Goal: Entertainment & Leisure: Browse casually

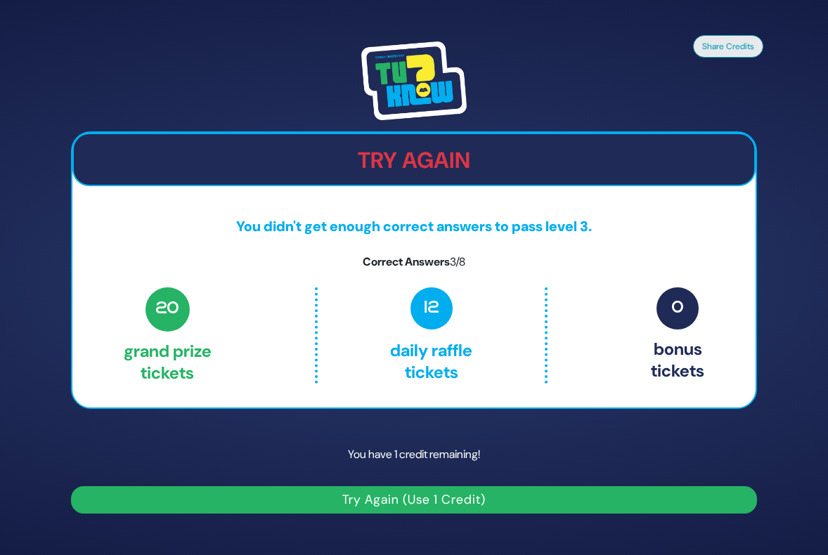
click at [459, 497] on button "Try Again (Use 1 Credit)" at bounding box center [414, 499] width 686 height 27
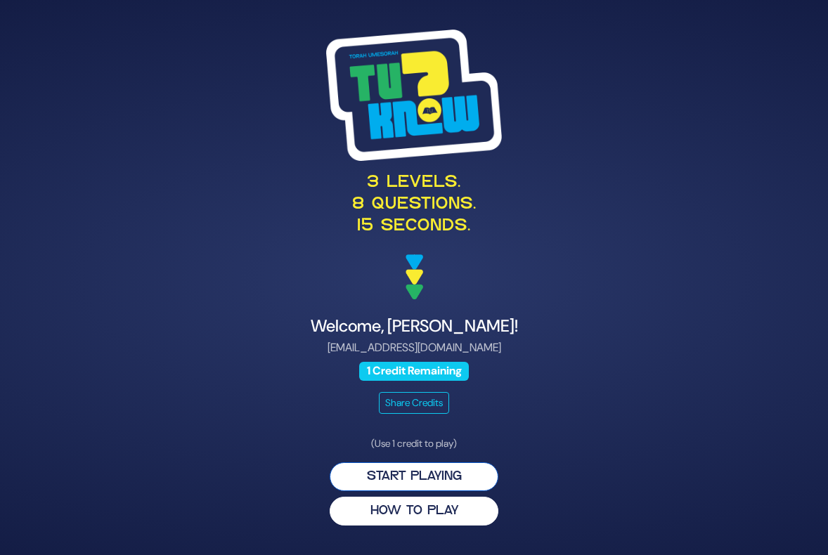
click at [408, 476] on button "Start Playing" at bounding box center [413, 476] width 169 height 29
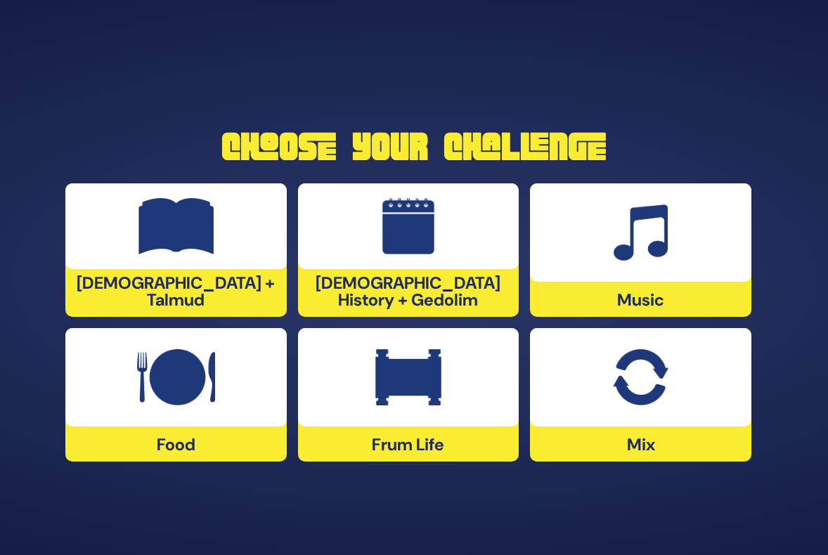
click at [178, 400] on img at bounding box center [176, 377] width 78 height 56
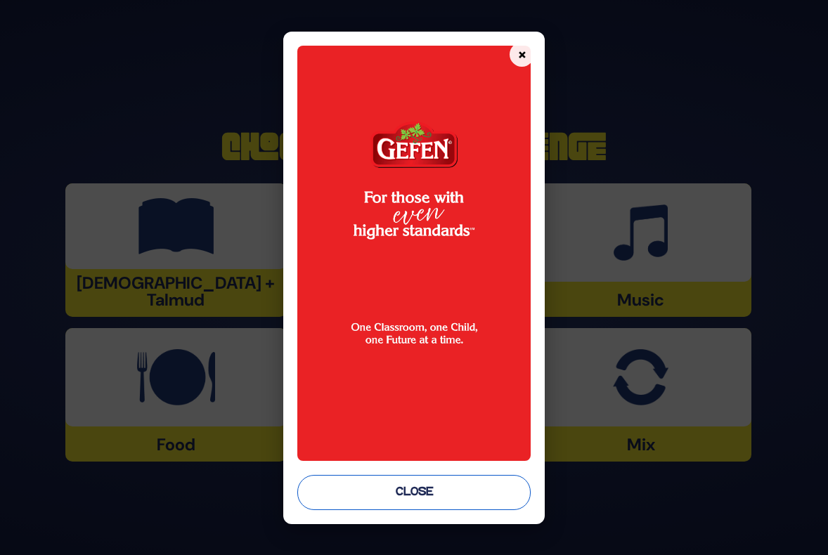
click at [438, 490] on button "Close" at bounding box center [413, 492] width 233 height 35
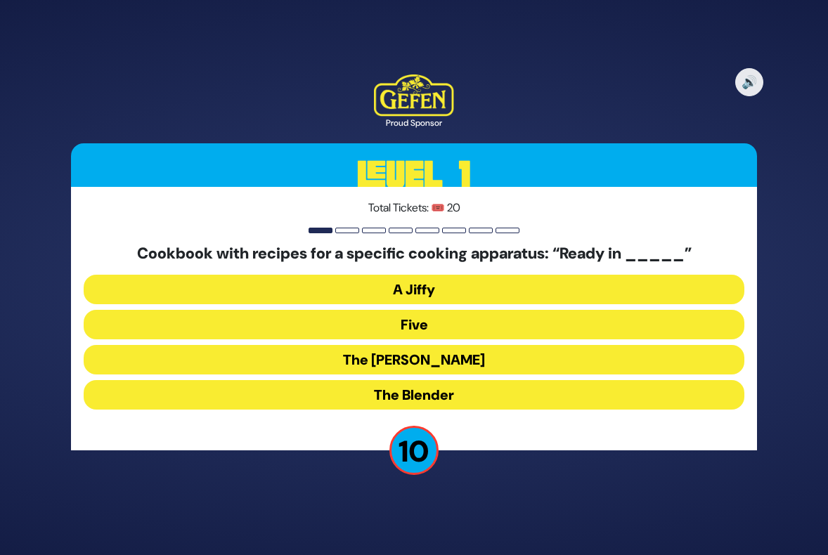
click at [432, 353] on button "The [PERSON_NAME]" at bounding box center [414, 360] width 660 height 30
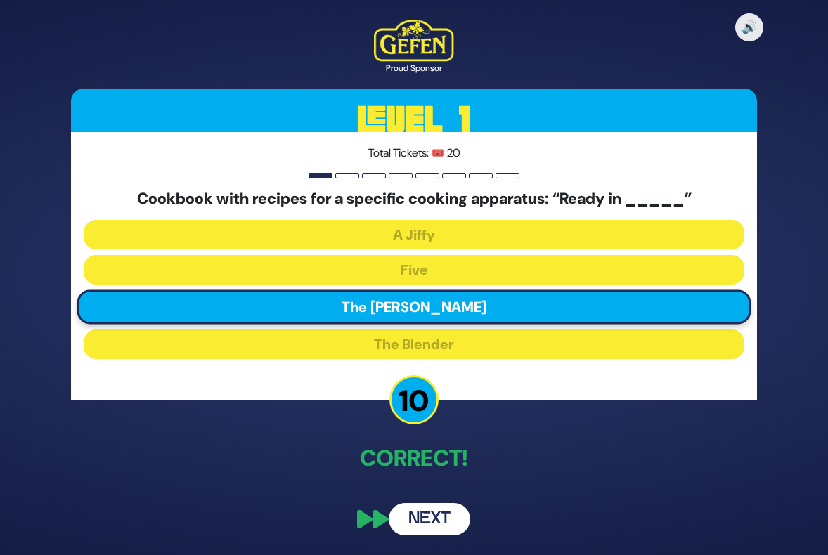
click at [445, 525] on button "Next" at bounding box center [428, 519] width 81 height 32
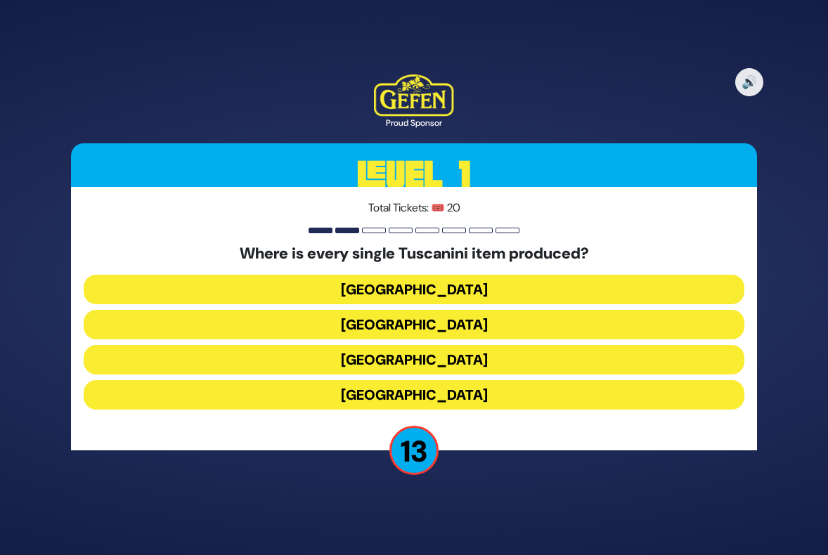
click at [405, 359] on button "[GEOGRAPHIC_DATA]" at bounding box center [414, 360] width 660 height 30
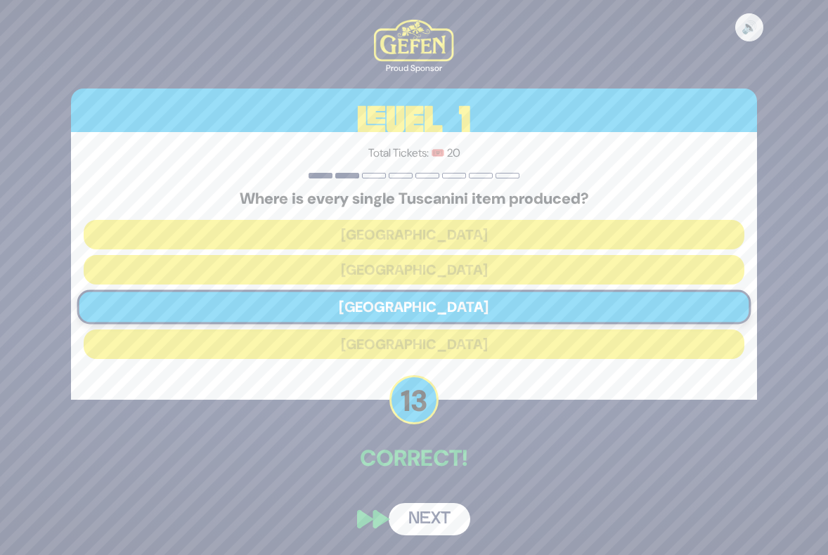
click at [429, 520] on button "Next" at bounding box center [428, 519] width 81 height 32
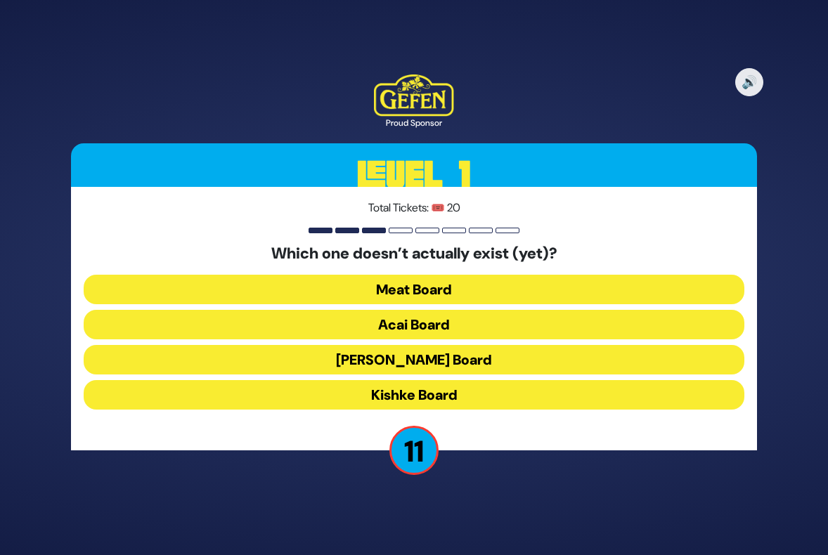
click at [408, 326] on button "Acai Board" at bounding box center [414, 325] width 660 height 30
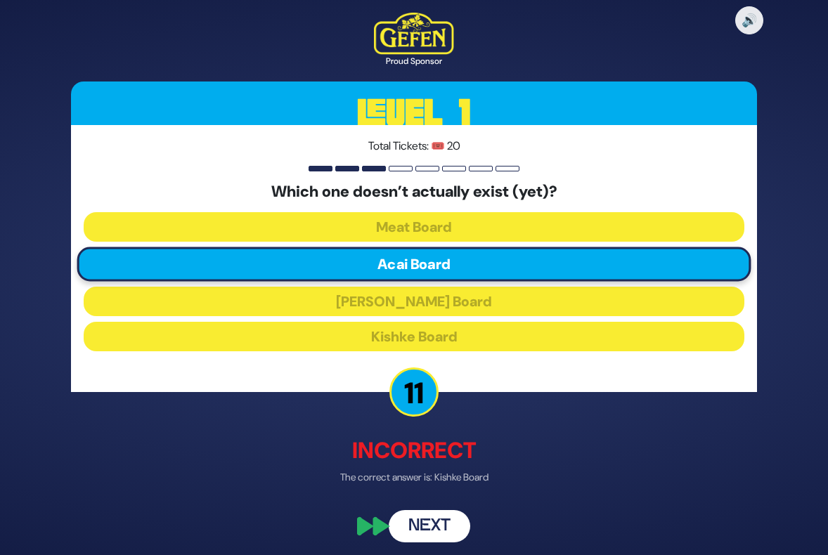
click at [433, 523] on button "Next" at bounding box center [428, 526] width 81 height 32
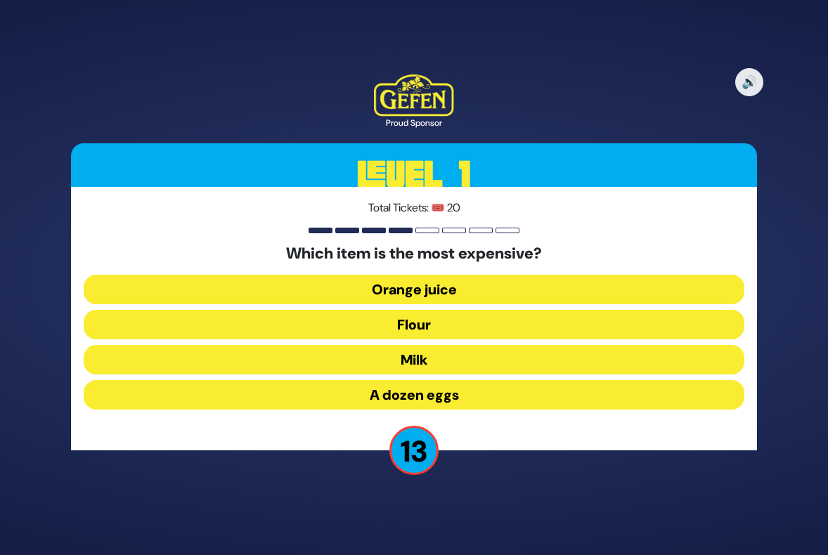
click at [418, 397] on button "A dozen eggs" at bounding box center [414, 395] width 660 height 30
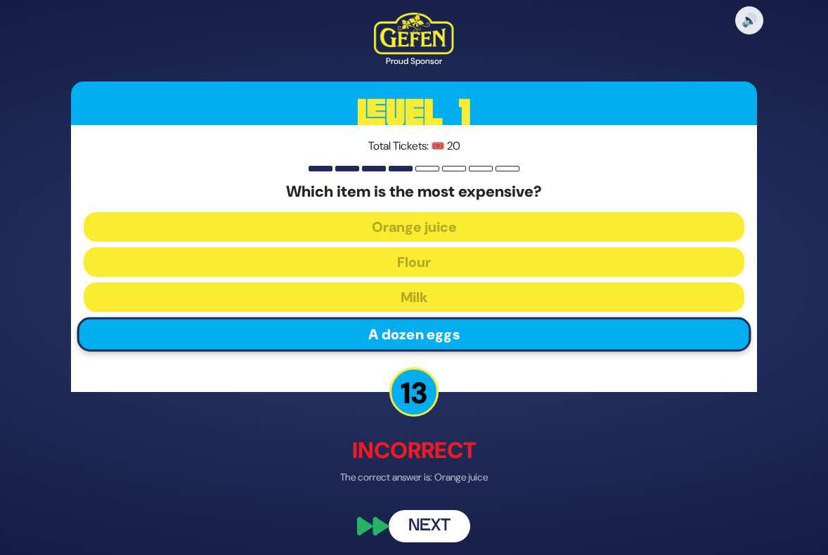
click at [438, 530] on button "Next" at bounding box center [428, 526] width 81 height 32
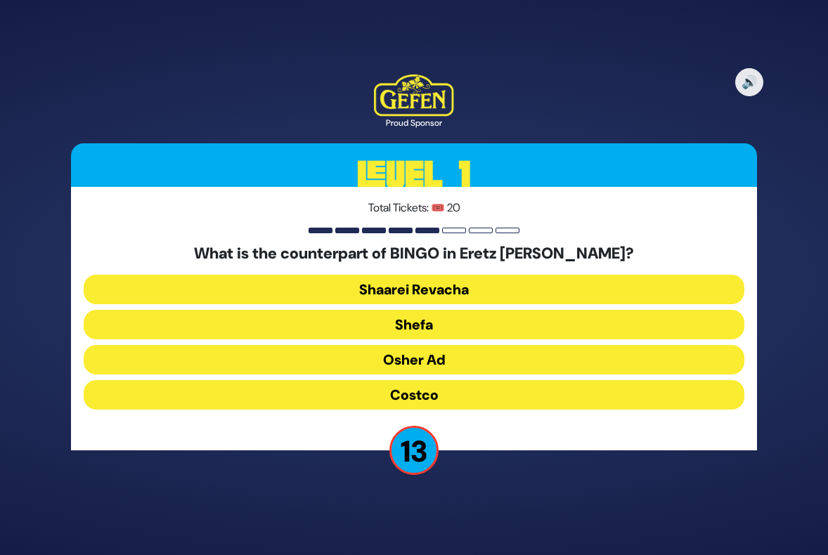
click at [410, 362] on button "Osher Ad" at bounding box center [414, 360] width 660 height 30
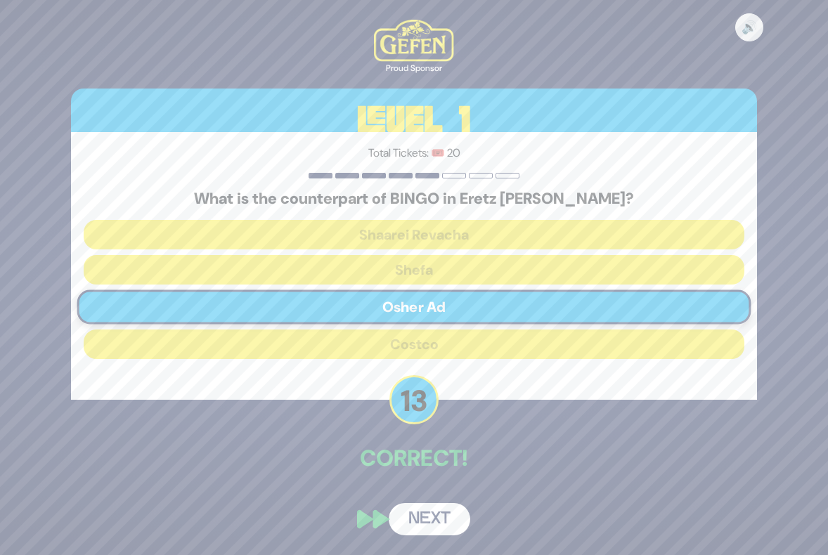
click at [422, 521] on button "Next" at bounding box center [428, 519] width 81 height 32
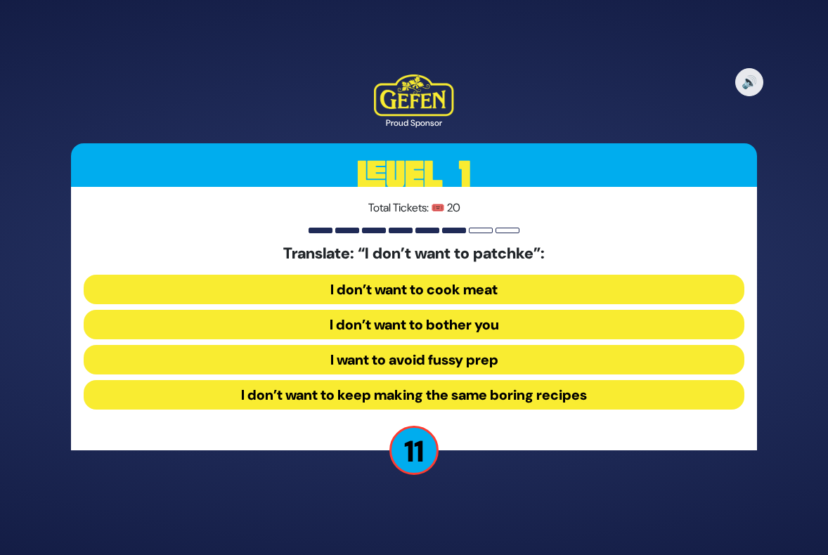
click at [424, 361] on button "I want to avoid fussy prep" at bounding box center [414, 360] width 660 height 30
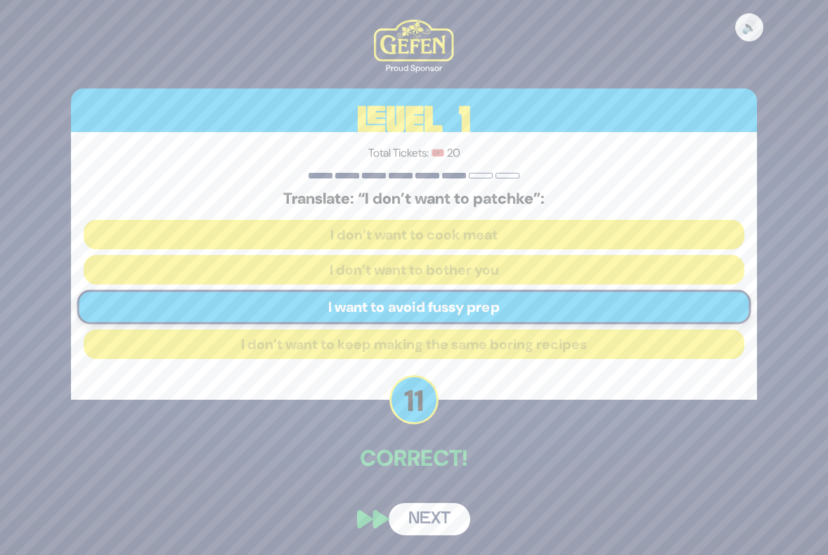
click at [398, 337] on div "Translate: “I don’t want to patchke”: I don’t want to cook meat I don’t want to…" at bounding box center [414, 277] width 660 height 174
click at [439, 520] on button "Next" at bounding box center [428, 519] width 81 height 32
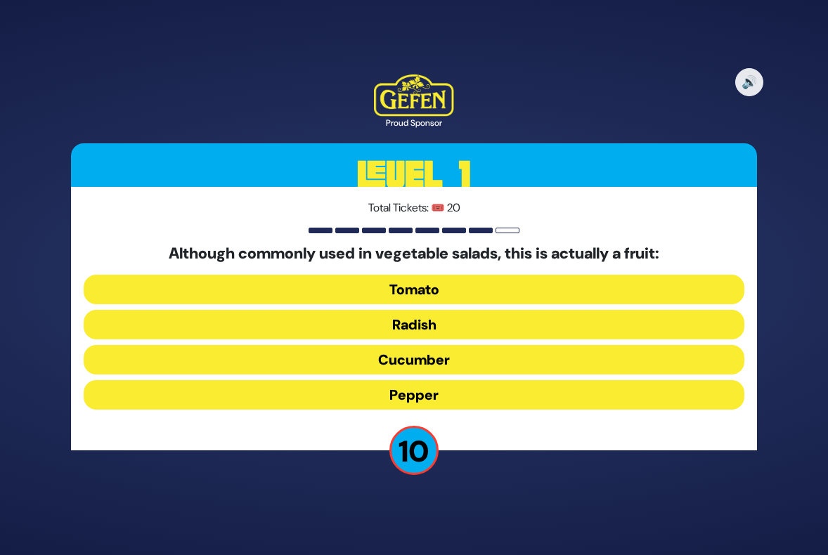
click at [432, 285] on button "Tomato" at bounding box center [414, 290] width 660 height 30
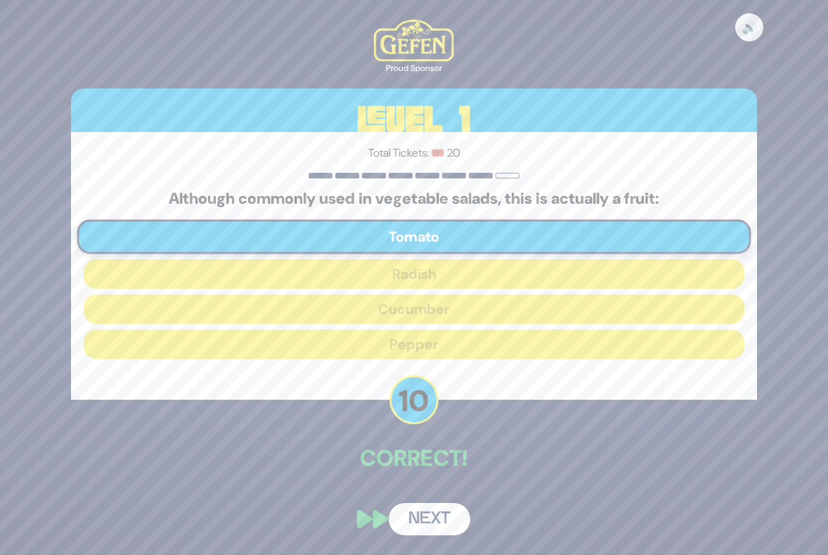
click at [424, 525] on button "Next" at bounding box center [428, 519] width 81 height 32
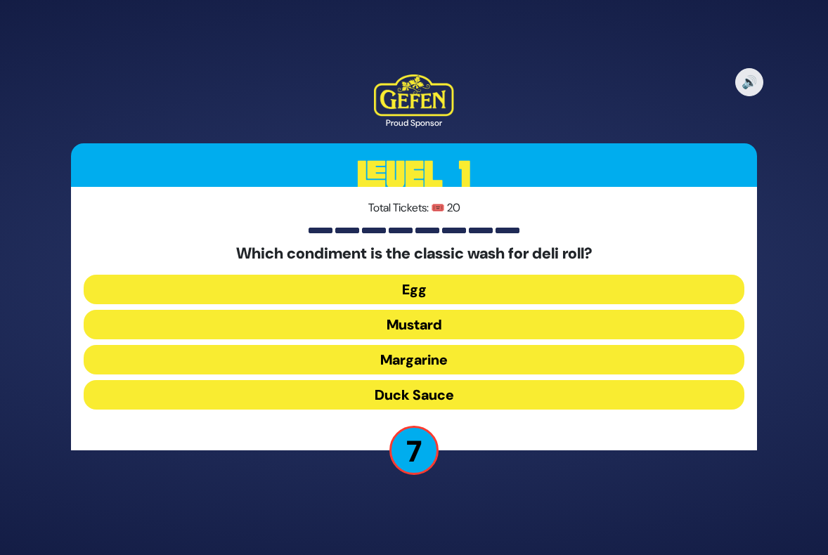
click at [419, 294] on button "Egg" at bounding box center [414, 290] width 660 height 30
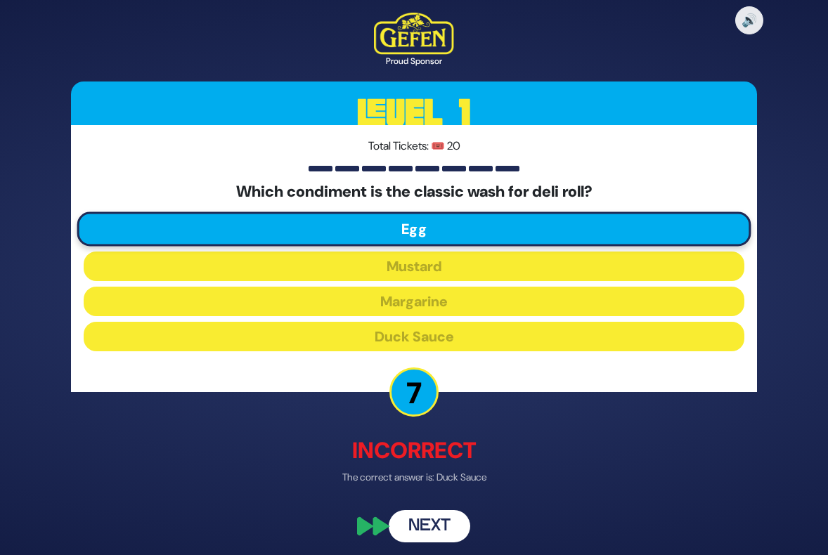
click at [438, 523] on button "Next" at bounding box center [428, 526] width 81 height 32
click at [425, 521] on button "Next" at bounding box center [428, 526] width 81 height 32
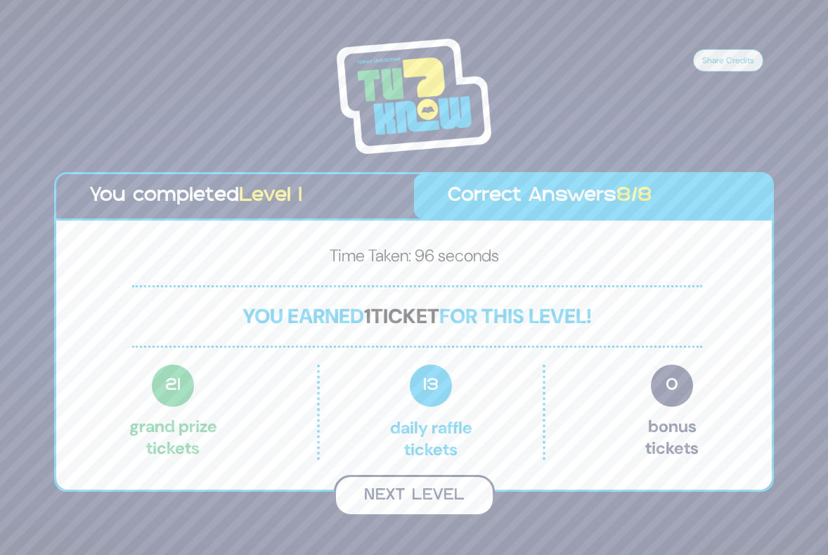
click at [422, 497] on button "Next Level" at bounding box center [414, 495] width 161 height 41
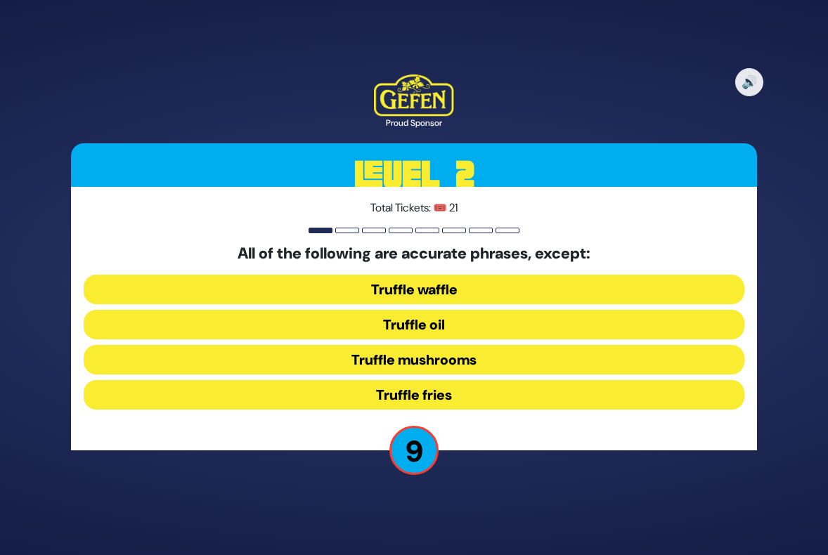
click at [428, 286] on button "Truffle waffle" at bounding box center [414, 290] width 660 height 30
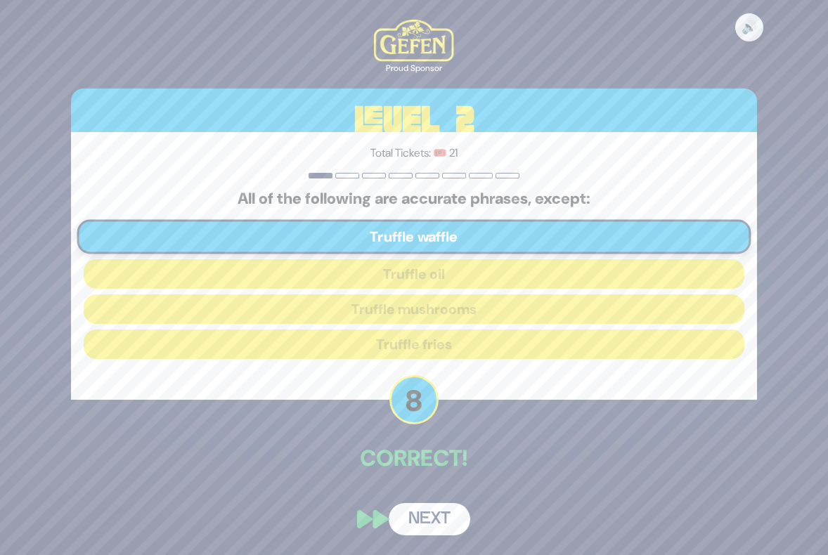
click at [432, 516] on button "Next" at bounding box center [428, 519] width 81 height 32
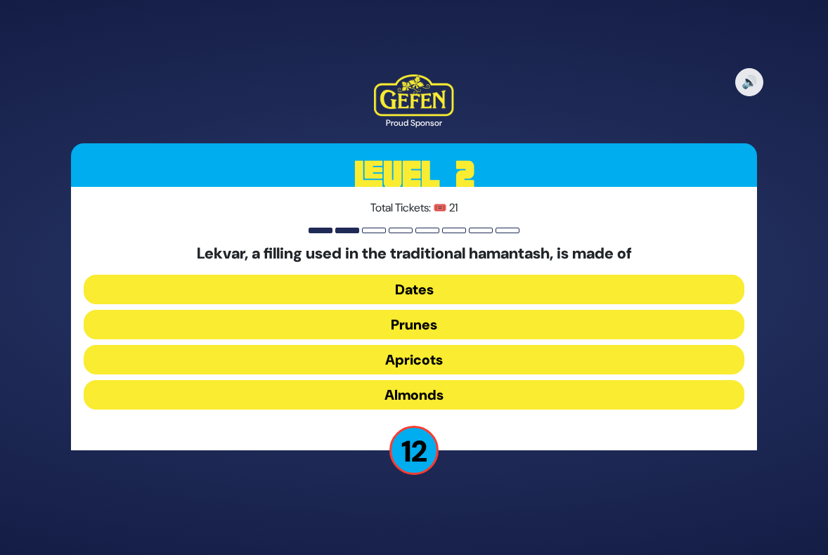
click at [396, 323] on button "Prunes" at bounding box center [414, 325] width 660 height 30
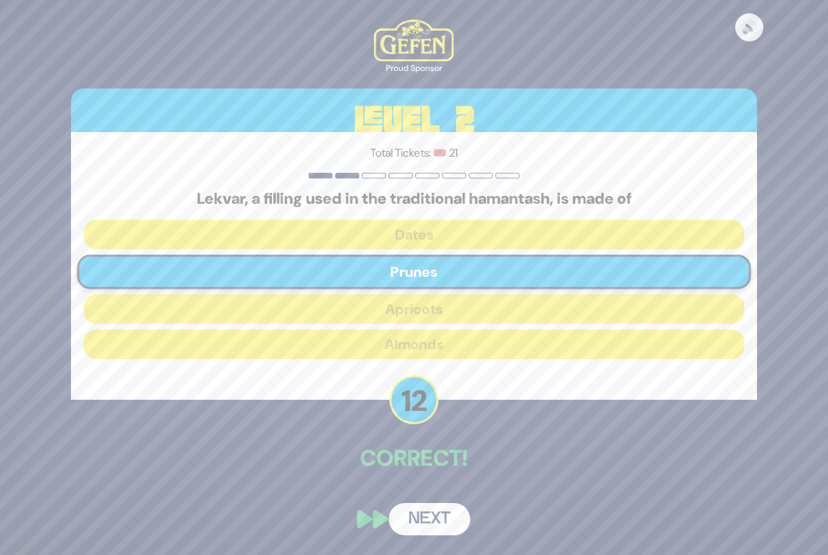
click at [429, 516] on button "Next" at bounding box center [428, 519] width 81 height 32
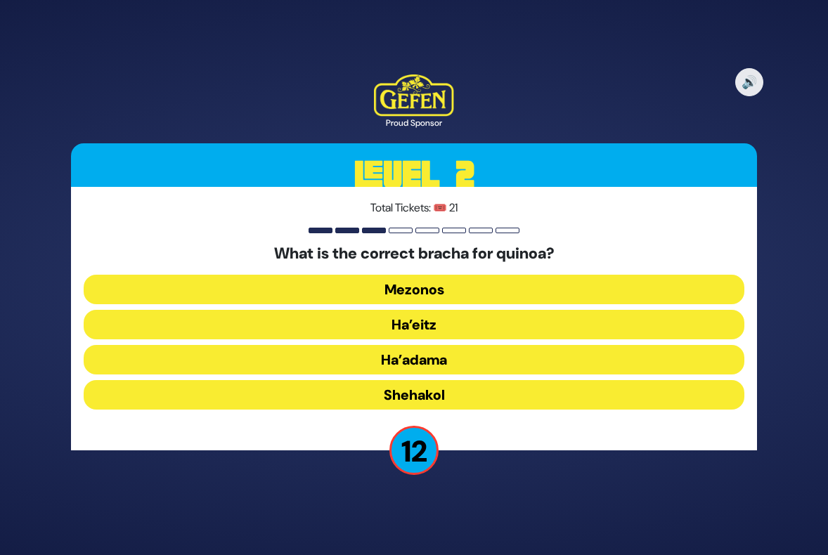
click at [420, 357] on button "Ha’adama" at bounding box center [414, 360] width 660 height 30
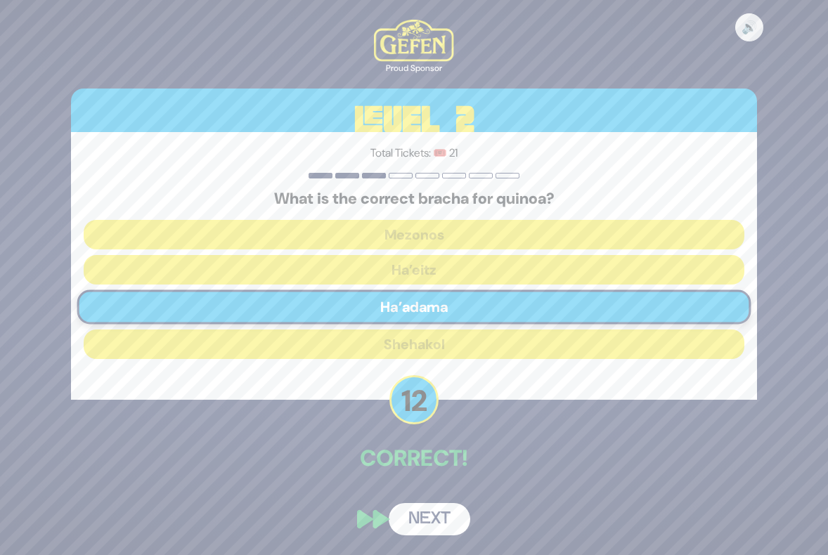
click at [422, 523] on button "Next" at bounding box center [428, 519] width 81 height 32
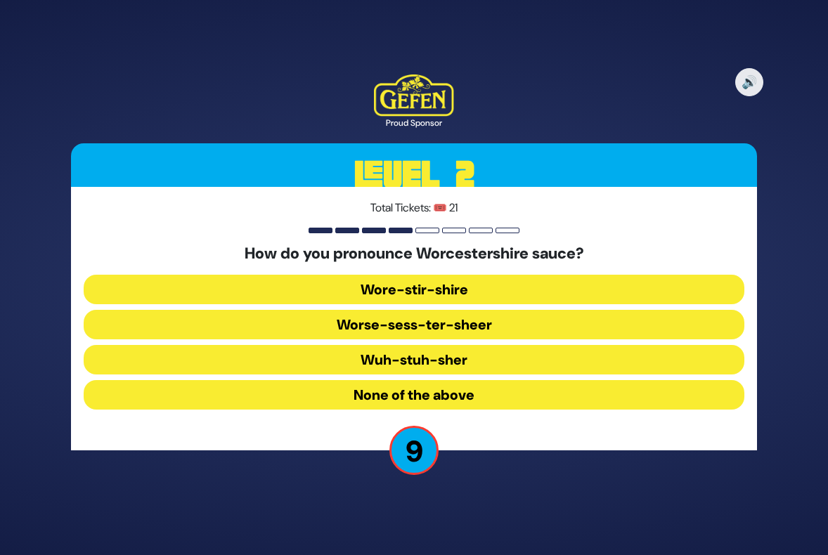
click at [473, 358] on button "Wuh-stuh-sher" at bounding box center [414, 360] width 660 height 30
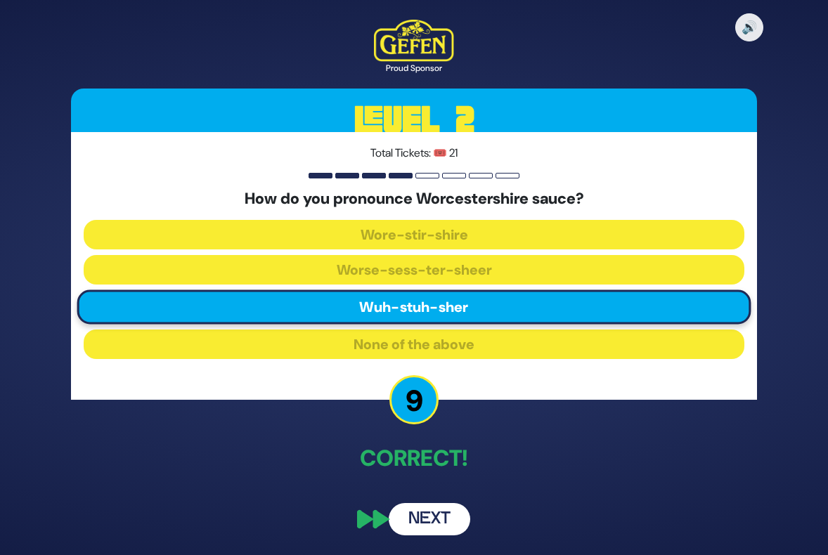
click at [424, 520] on button "Next" at bounding box center [428, 519] width 81 height 32
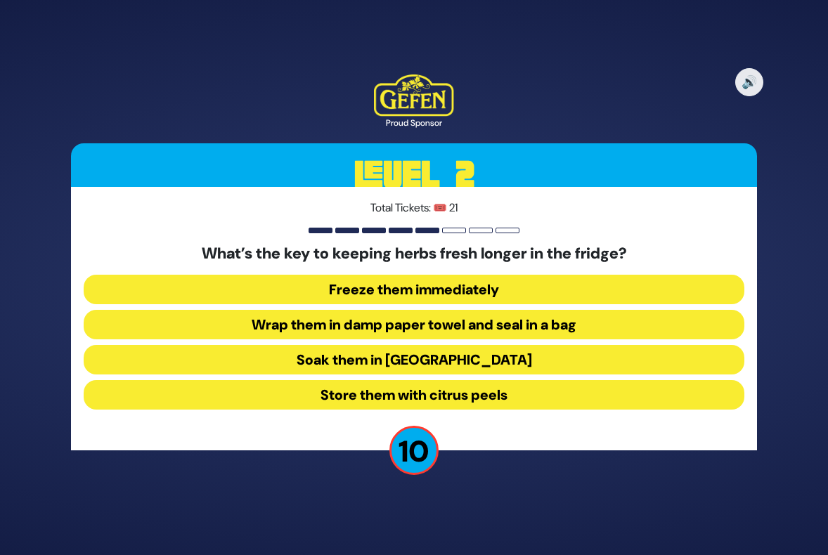
click at [421, 321] on button "Wrap them in damp paper towel and seal in a bag" at bounding box center [414, 325] width 660 height 30
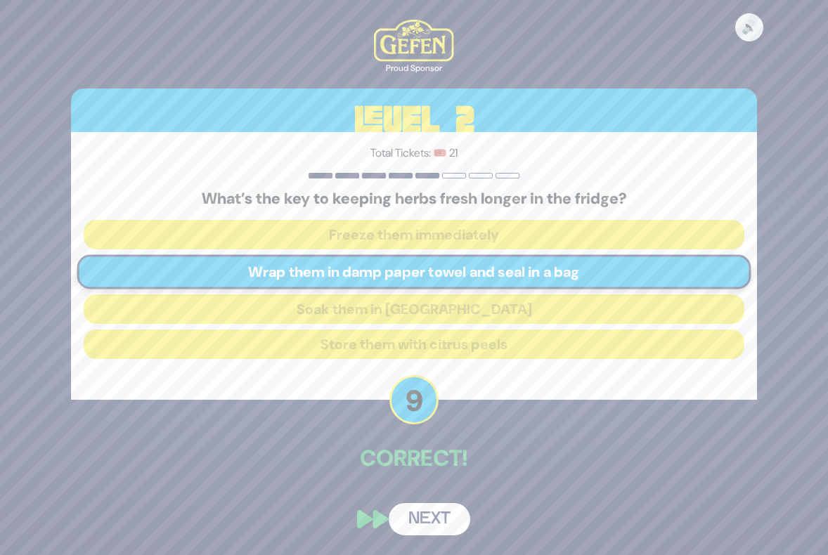
click at [431, 519] on button "Next" at bounding box center [428, 519] width 81 height 32
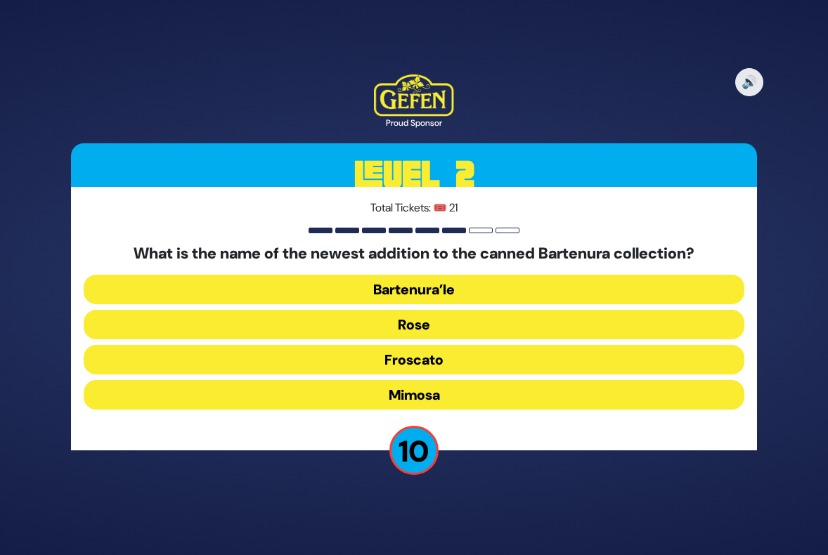
click at [398, 355] on button "Froscato" at bounding box center [414, 360] width 660 height 30
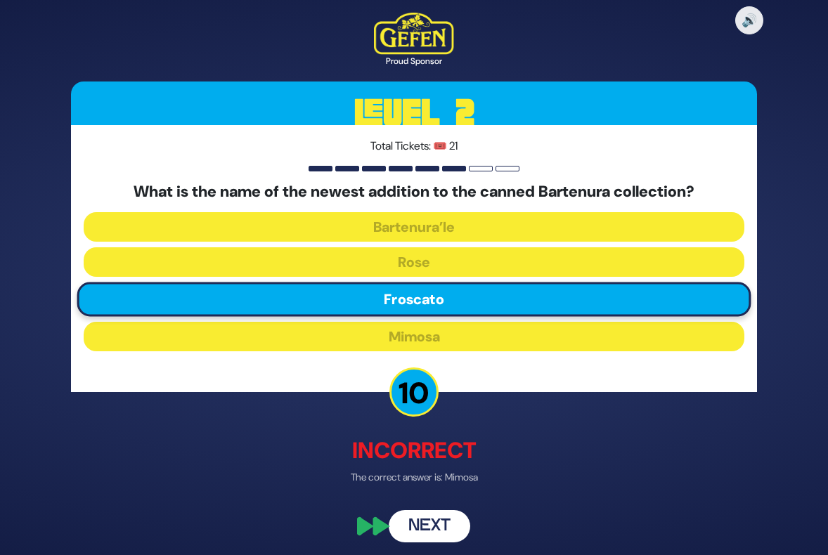
click at [427, 526] on button "Next" at bounding box center [428, 526] width 81 height 32
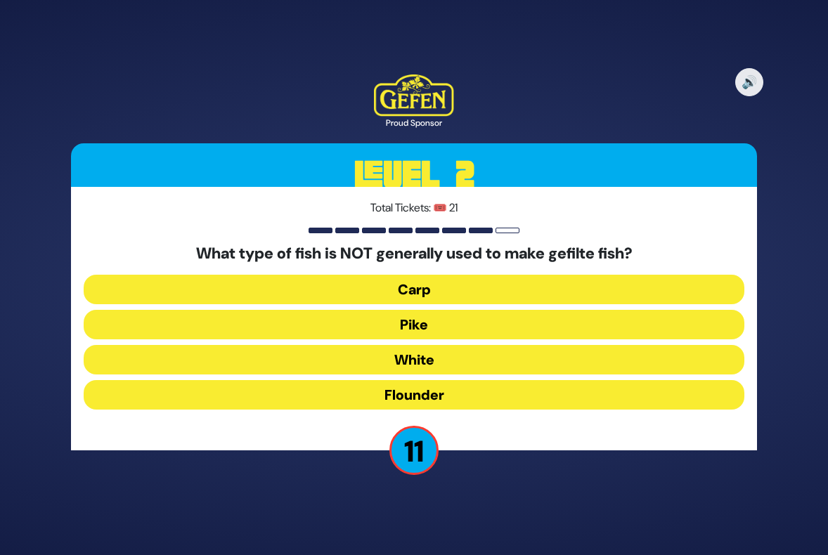
click at [401, 395] on button "Flounder" at bounding box center [414, 395] width 660 height 30
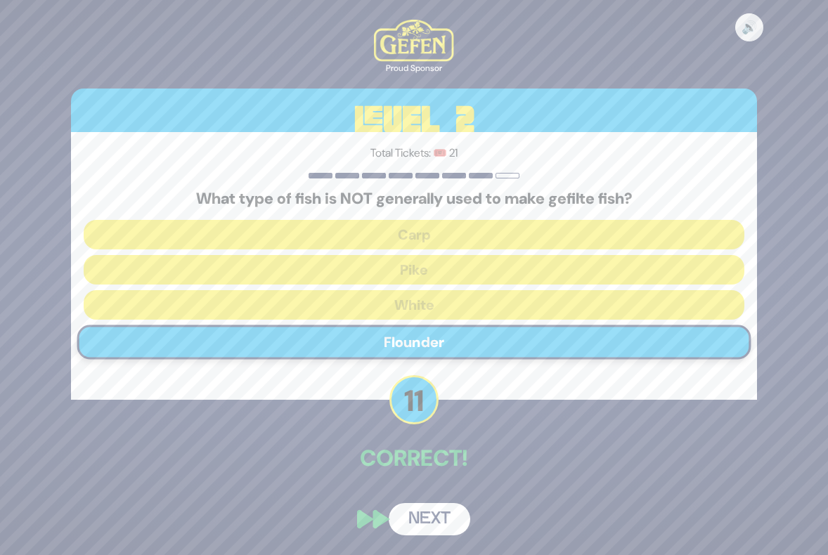
click at [431, 520] on button "Next" at bounding box center [428, 519] width 81 height 32
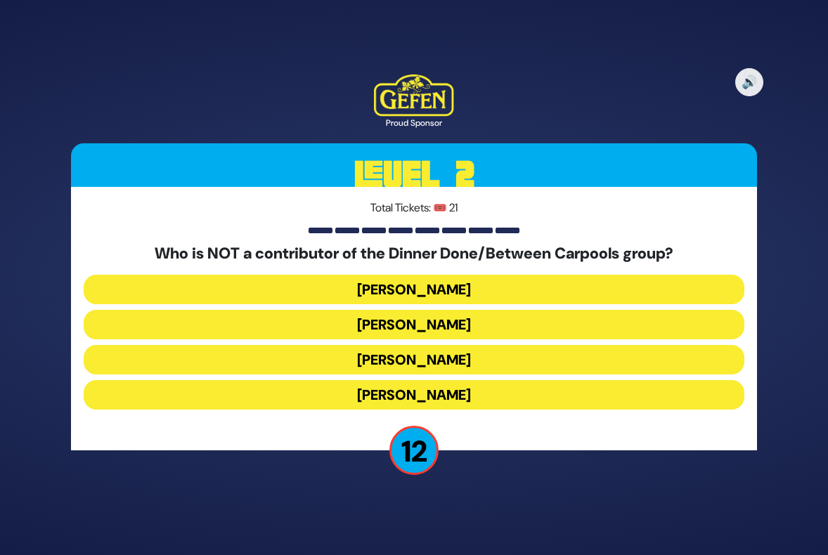
click at [418, 391] on button "[PERSON_NAME]" at bounding box center [414, 395] width 660 height 30
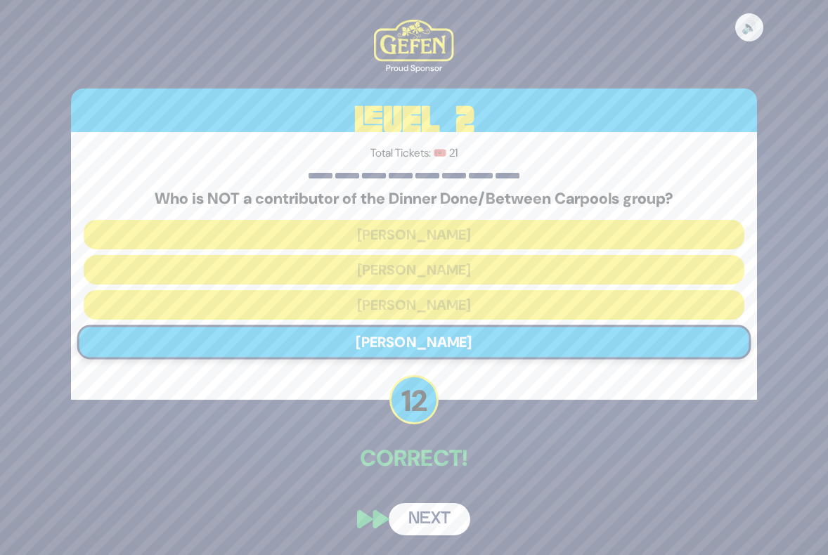
click at [443, 511] on button "Next" at bounding box center [428, 519] width 81 height 32
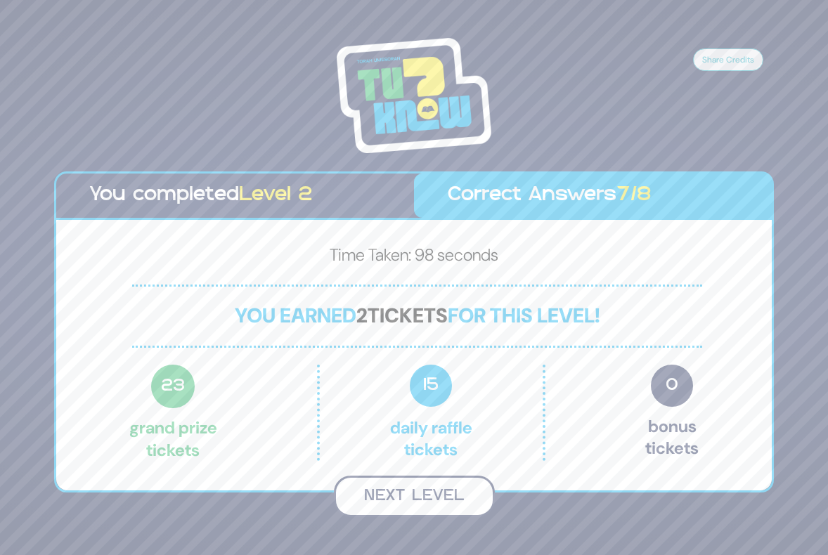
click at [425, 493] on button "Next Level" at bounding box center [414, 496] width 161 height 41
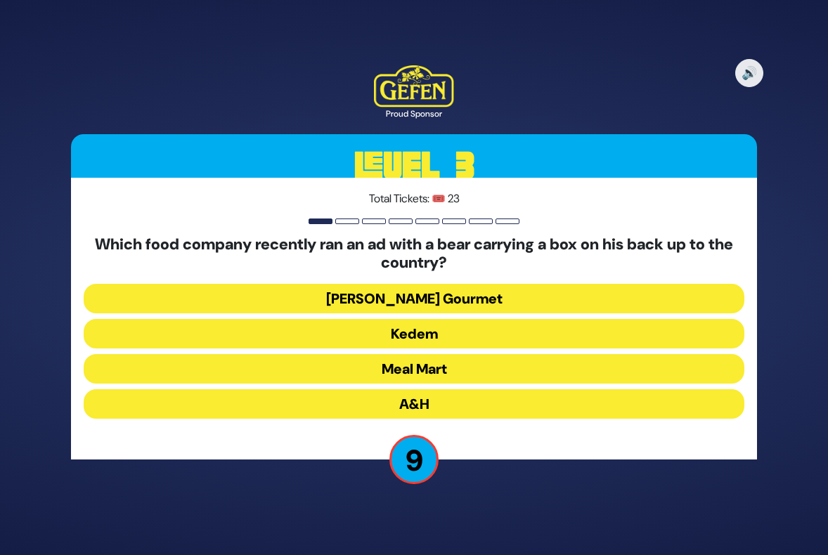
click at [424, 329] on button "Kedem" at bounding box center [414, 334] width 660 height 30
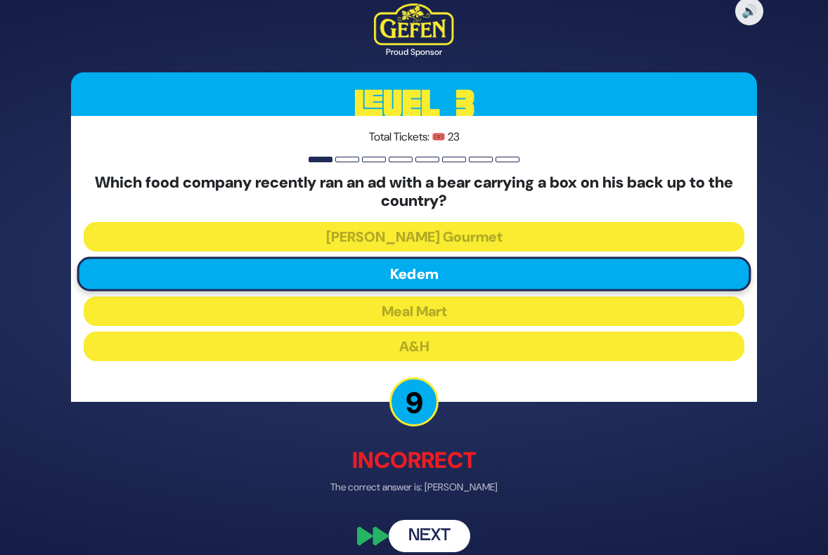
click at [430, 540] on button "Next" at bounding box center [428, 535] width 81 height 32
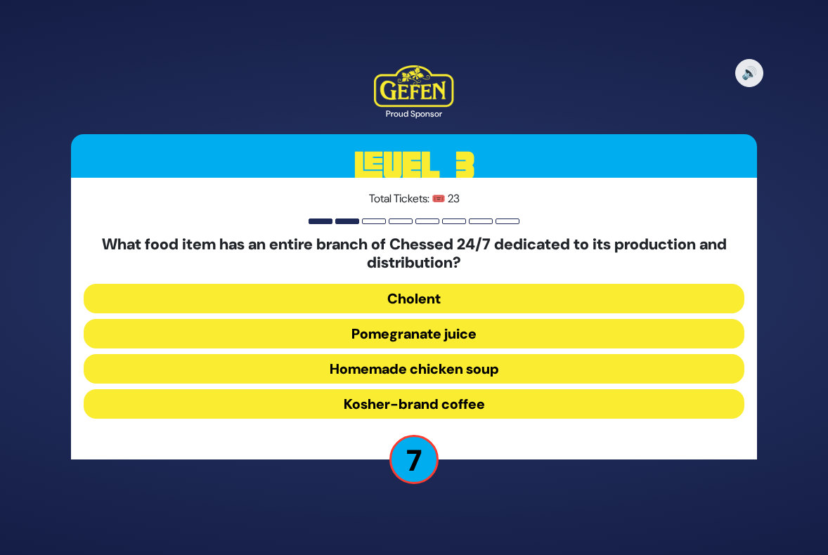
click at [443, 308] on button "Cholent" at bounding box center [414, 299] width 660 height 30
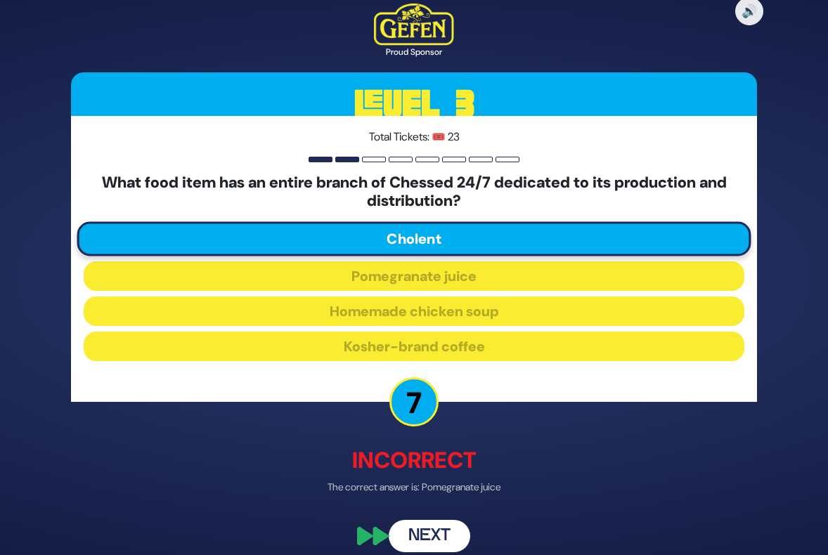
click at [426, 529] on button "Next" at bounding box center [428, 535] width 81 height 32
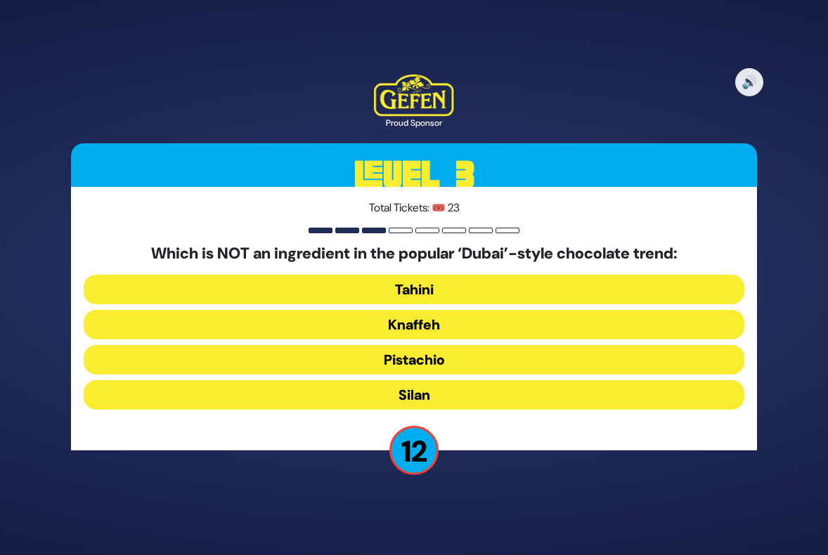
click at [417, 391] on button "Silan" at bounding box center [414, 395] width 660 height 30
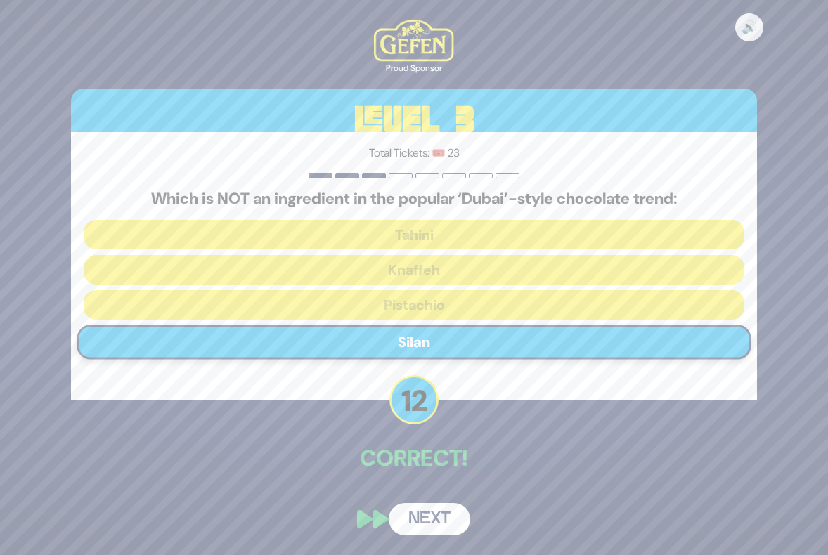
click at [436, 521] on button "Next" at bounding box center [428, 519] width 81 height 32
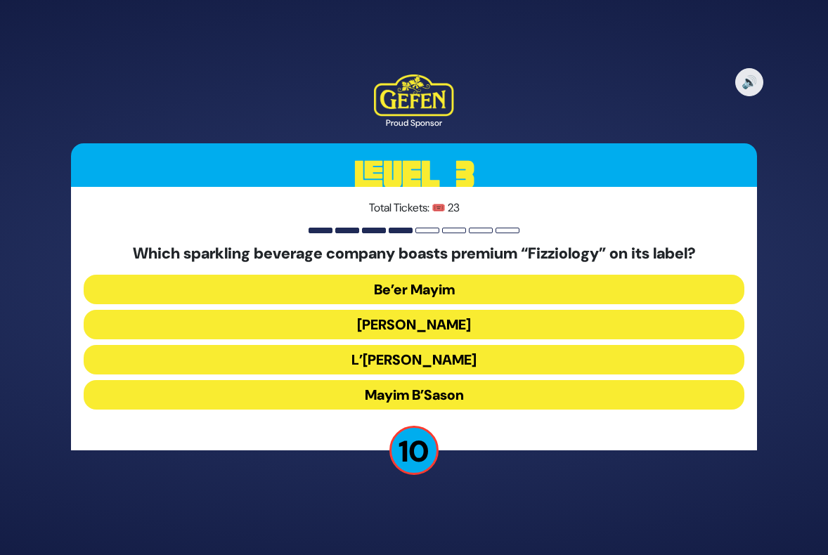
click at [400, 320] on button "[PERSON_NAME]" at bounding box center [414, 325] width 660 height 30
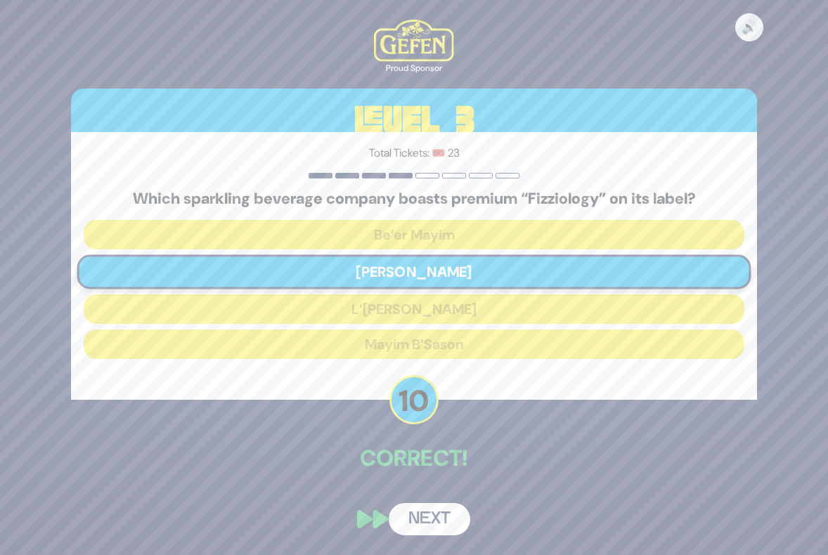
click at [437, 515] on button "Next" at bounding box center [428, 519] width 81 height 32
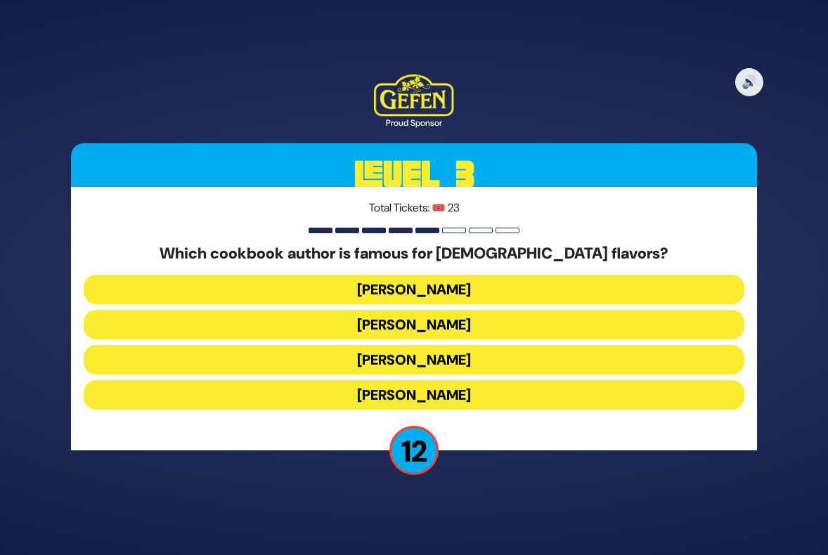
click at [424, 391] on button "[PERSON_NAME]" at bounding box center [414, 395] width 660 height 30
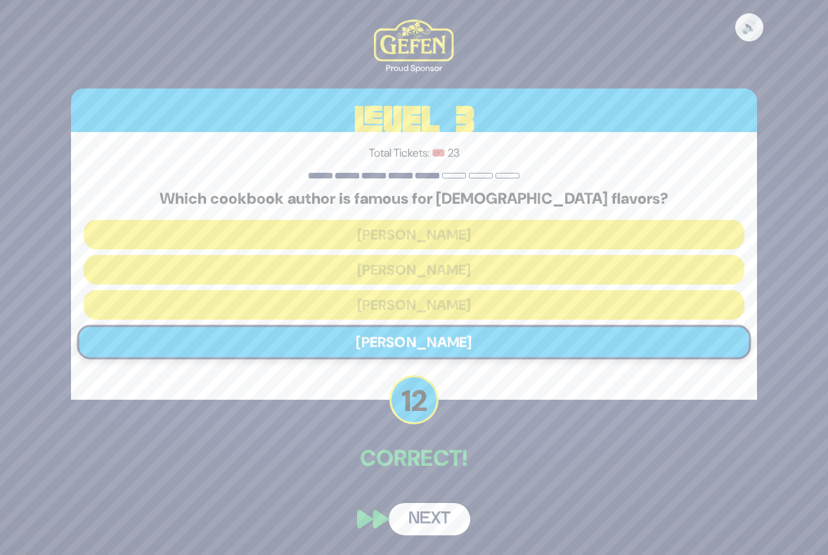
click at [426, 510] on button "Next" at bounding box center [428, 519] width 81 height 32
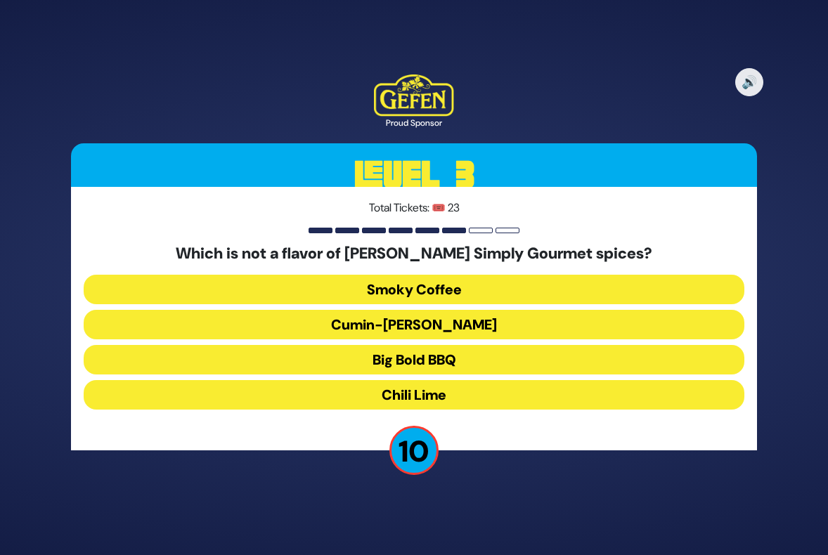
click at [376, 315] on button "Cumin-[PERSON_NAME]" at bounding box center [414, 325] width 660 height 30
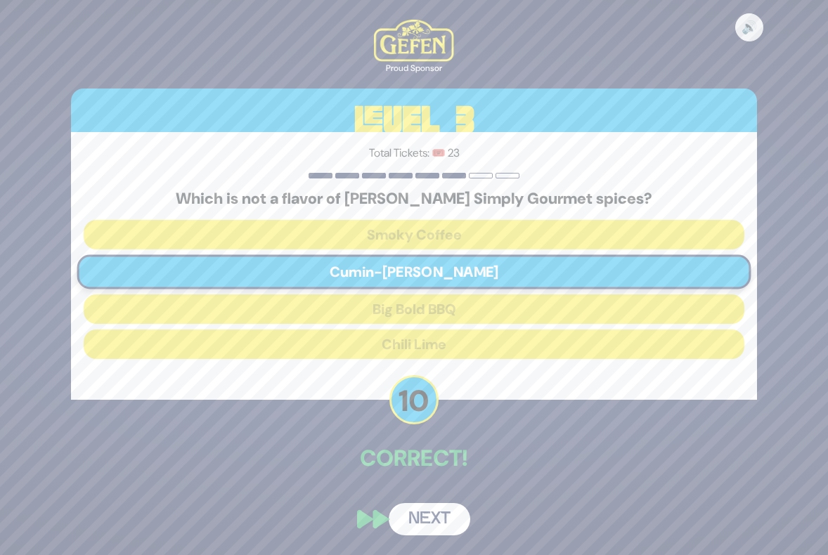
click at [438, 511] on button "Next" at bounding box center [428, 519] width 81 height 32
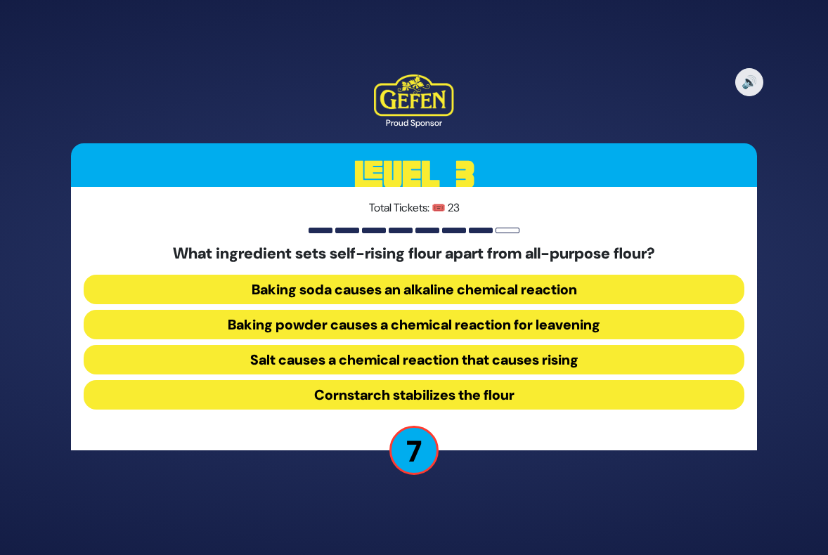
click at [361, 322] on button "Baking powder causes a chemical reaction for leavening" at bounding box center [414, 325] width 660 height 30
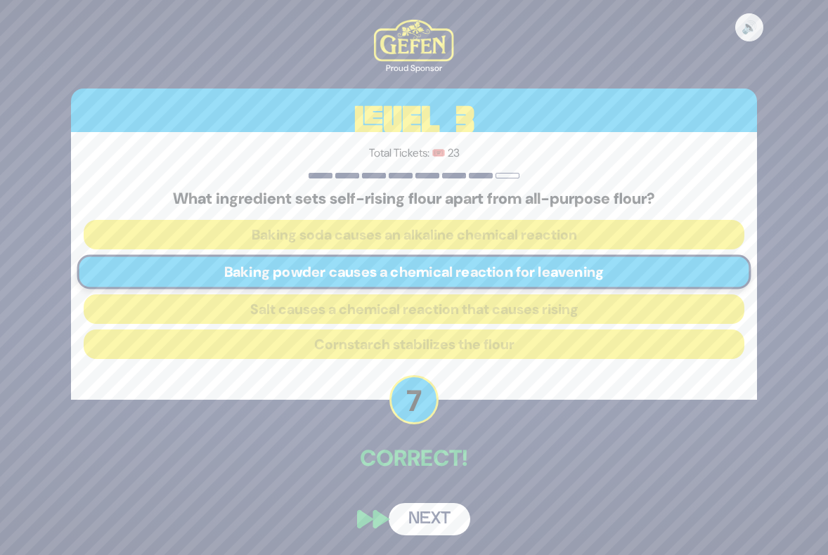
click at [436, 516] on button "Next" at bounding box center [428, 519] width 81 height 32
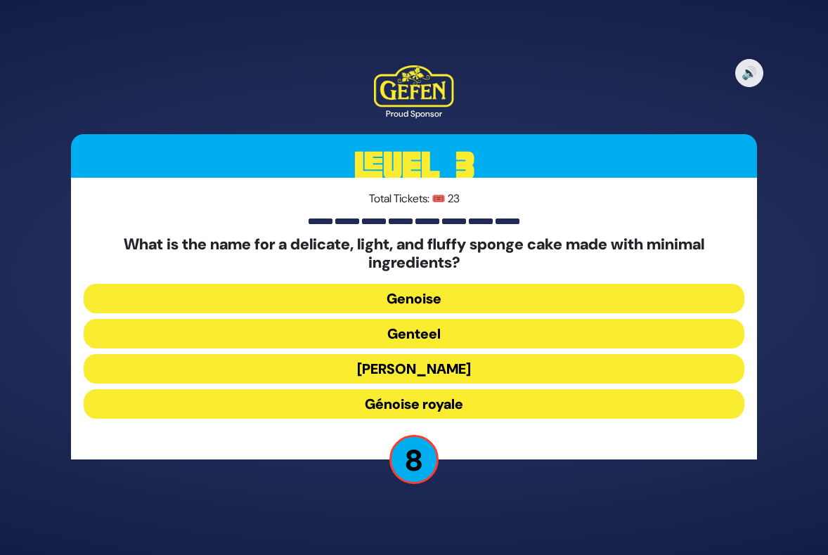
click at [436, 297] on button "Genoise" at bounding box center [414, 299] width 660 height 30
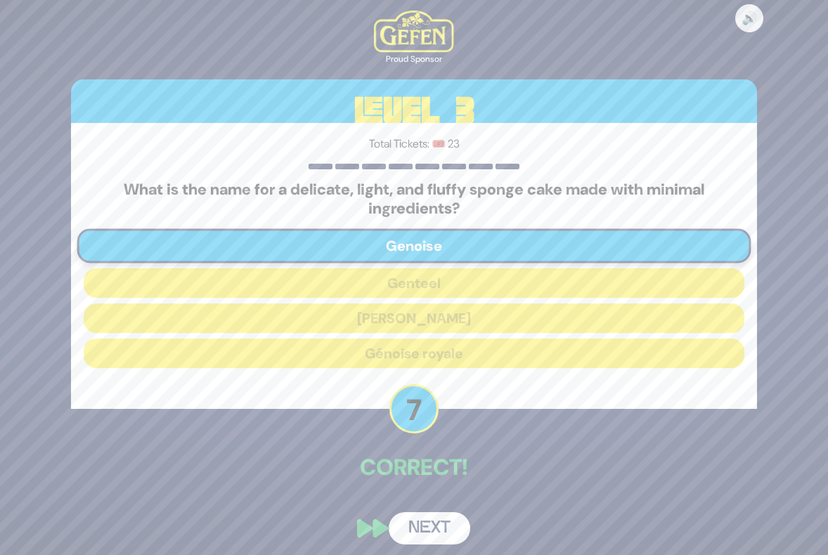
click at [436, 521] on button "Next" at bounding box center [428, 528] width 81 height 32
